Goal: Task Accomplishment & Management: Manage account settings

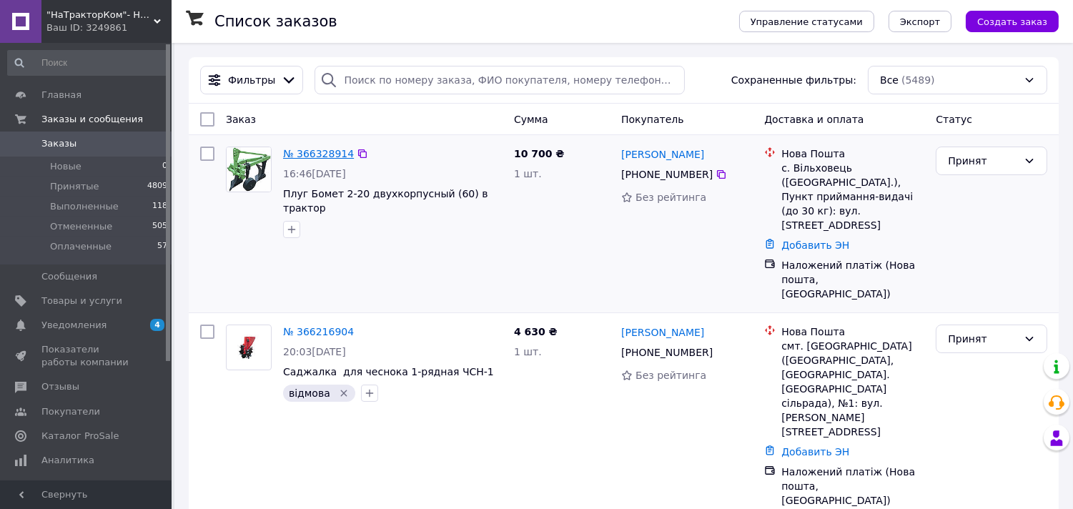
click at [313, 156] on link "№ 366328914" at bounding box center [318, 153] width 71 height 11
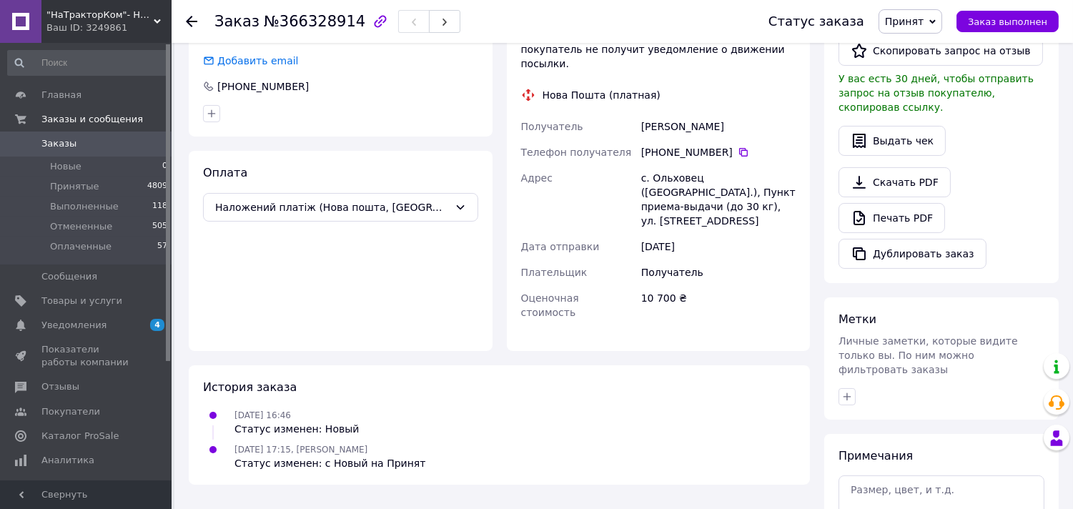
scroll to position [418, 0]
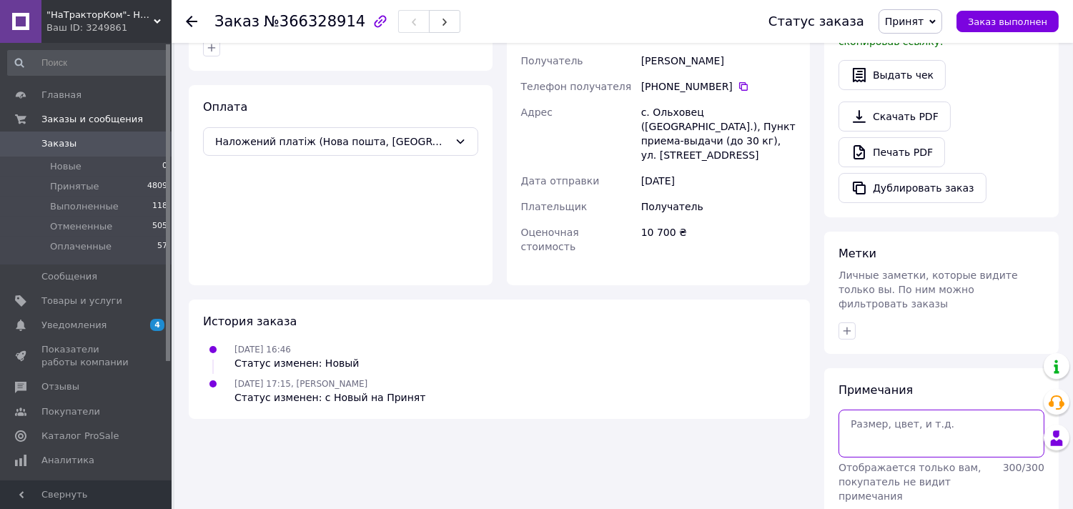
click at [868, 410] on textarea at bounding box center [941, 433] width 206 height 47
click at [820, 177] on div "Итого 1 товар 10 700 ₴ Доставка Необходимо уточнить Скидка Добавить Всего к опл…" at bounding box center [941, 98] width 249 height 918
click at [915, 410] on textarea "[STREET_ADDRESS] [PERSON_NAME]" at bounding box center [941, 433] width 206 height 47
click at [942, 410] on textarea "[STREET_ADDRESS] [PERSON_NAME] 0984867067 РОз" at bounding box center [941, 433] width 206 height 47
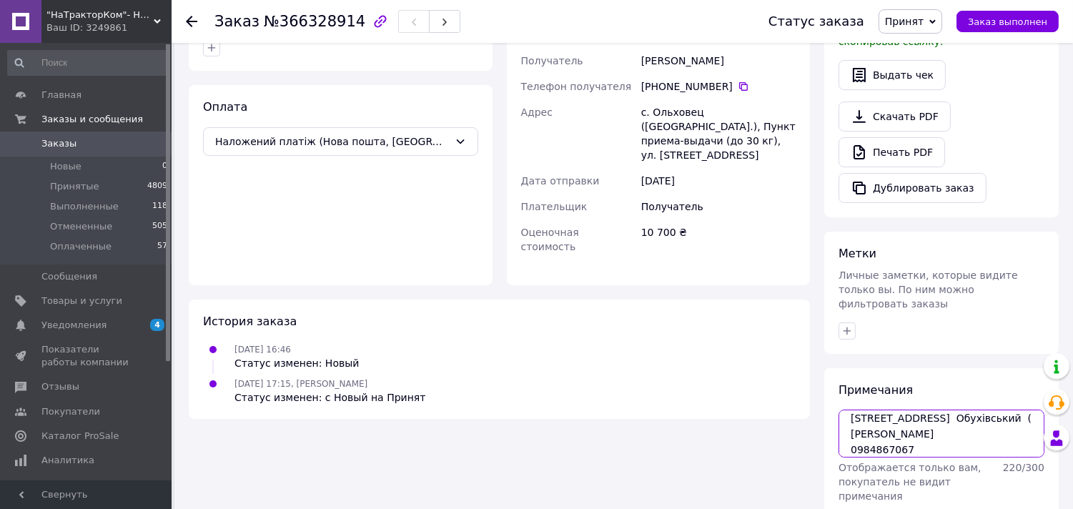
click at [938, 410] on textarea "[STREET_ADDRESS] Обухівський ( [PERSON_NAME] 0984867067 РОз" at bounding box center [941, 433] width 206 height 47
click at [884, 410] on textarea "[STREET_ADDRESS] Обухівський ( [PERSON_NAME] 0984867067 РОз" at bounding box center [941, 433] width 206 height 47
type textarea "[STREET_ADDRESS] Обухівський ( Богуславський ) Васильович 0984867067 РОз доллару"
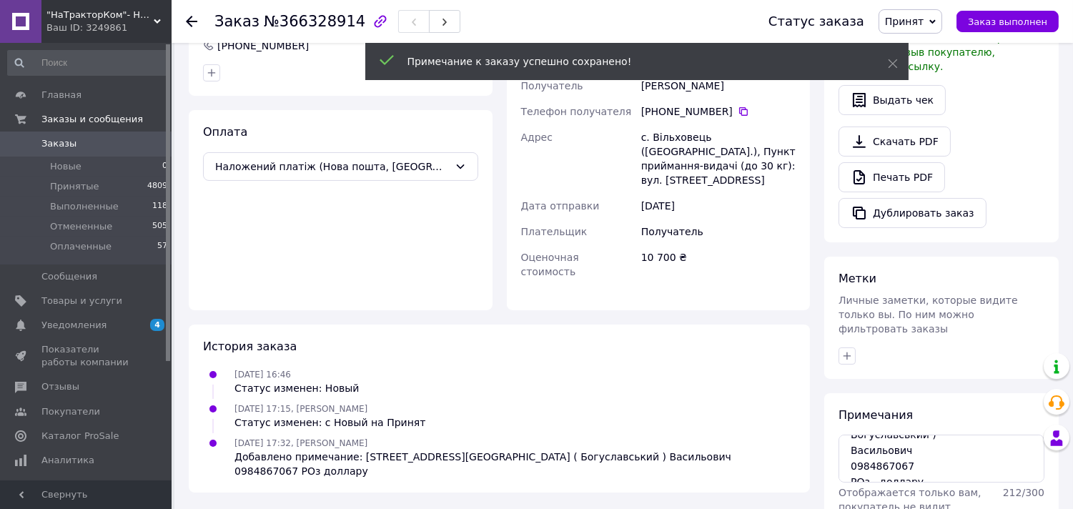
scroll to position [418, 0]
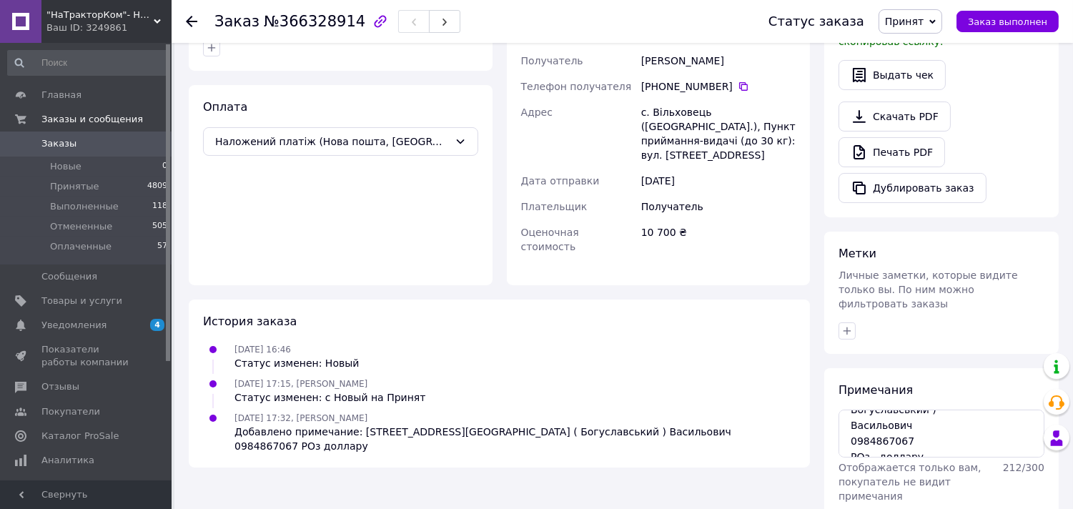
drag, startPoint x: 917, startPoint y: 392, endPoint x: 835, endPoint y: 327, distance: 104.8
click at [835, 368] on div "[GEOGRAPHIC_DATA][STREET_ADDRESS][GEOGRAPHIC_DATA] ( Богуславський ) [PERSON_NA…" at bounding box center [941, 462] width 234 height 189
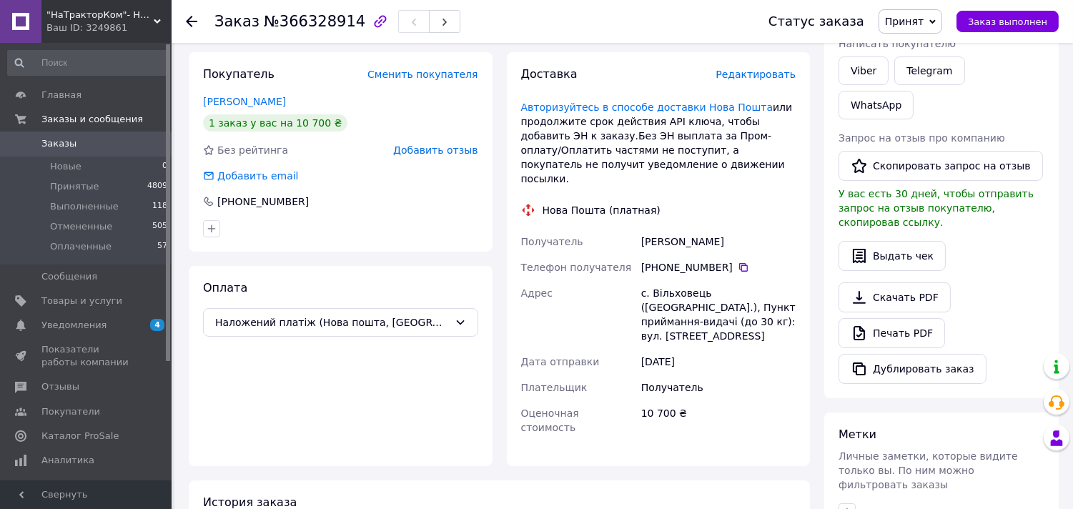
scroll to position [238, 0]
click at [760, 259] on div "[PHONE_NUMBER]" at bounding box center [718, 266] width 154 height 14
drag, startPoint x: 736, startPoint y: 227, endPoint x: 634, endPoint y: 227, distance: 102.2
click at [634, 228] on div "Получатель [PERSON_NAME] Телефон получателя [PHONE_NUMBER]   Адрес с. Вільховец…" at bounding box center [658, 334] width 281 height 212
copy div "Получатель [PERSON_NAME]"
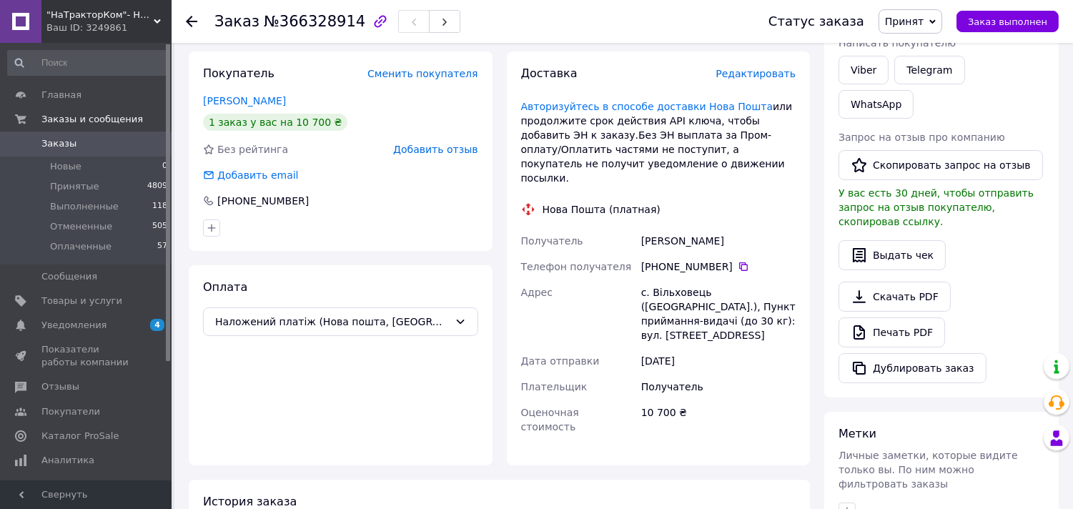
click at [490, 387] on div "Оплата Наложений платіж (Нова пошта, [GEOGRAPHIC_DATA])" at bounding box center [341, 365] width 304 height 200
click at [739, 262] on icon at bounding box center [743, 266] width 9 height 9
